Goal: Task Accomplishment & Management: Manage account settings

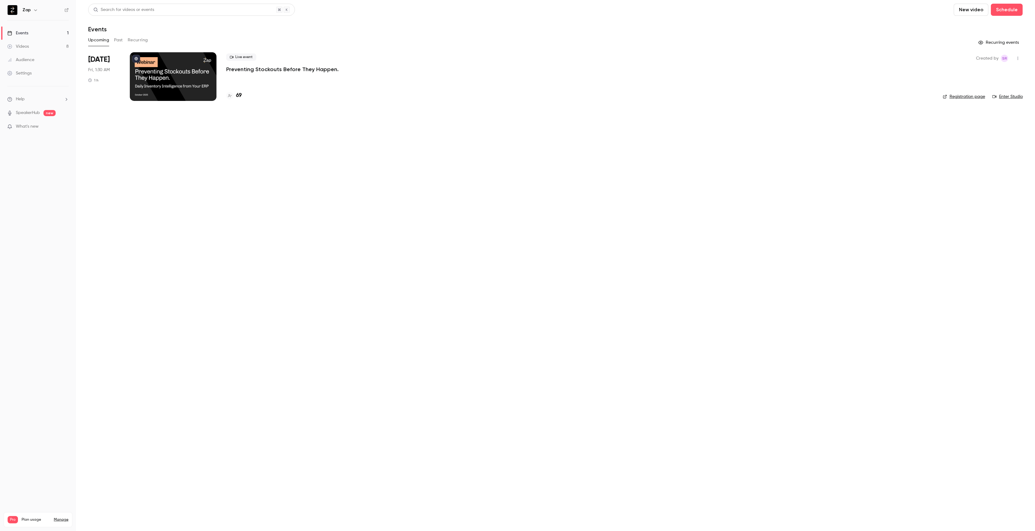
click at [276, 71] on p "Preventing Stockouts Before They Happen." at bounding box center [282, 69] width 112 height 7
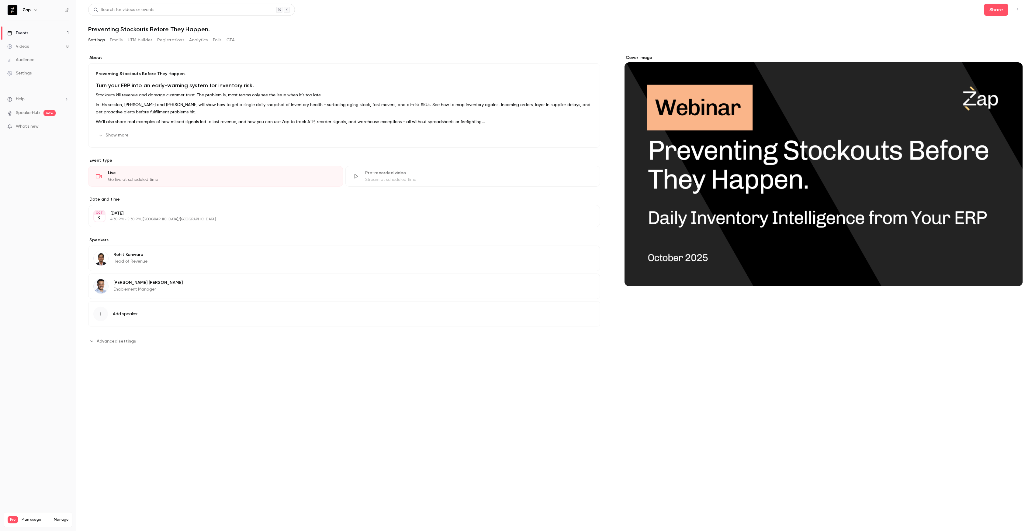
click at [168, 42] on button "Registrations" at bounding box center [170, 40] width 27 height 10
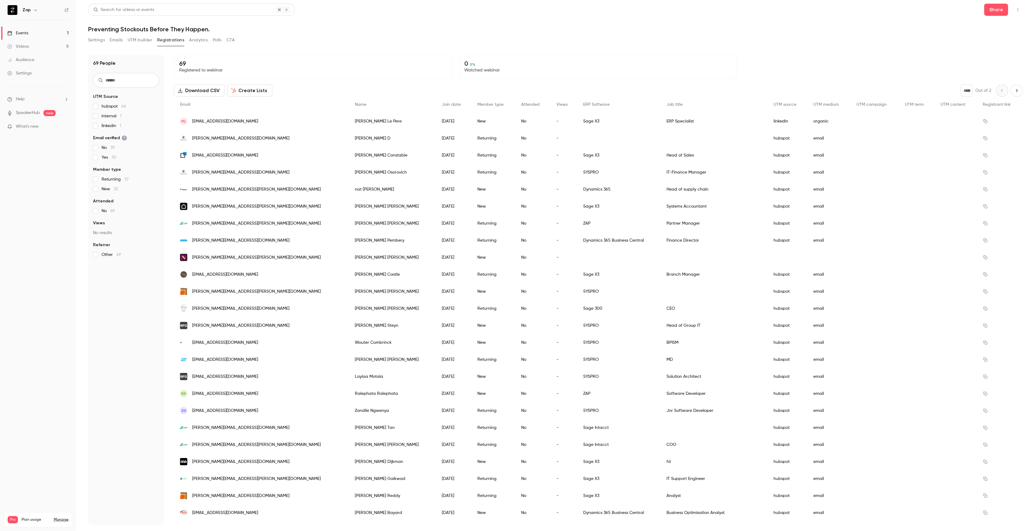
click at [107, 127] on span "linkedin 1" at bounding box center [112, 126] width 20 height 6
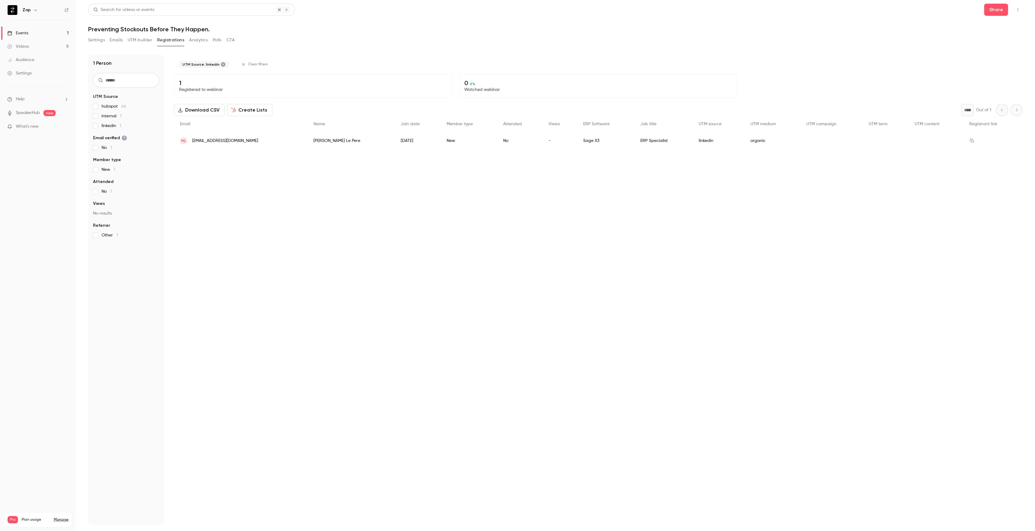
click at [107, 127] on span "linkedin 1" at bounding box center [112, 126] width 20 height 6
